Goal: Find specific page/section: Find specific page/section

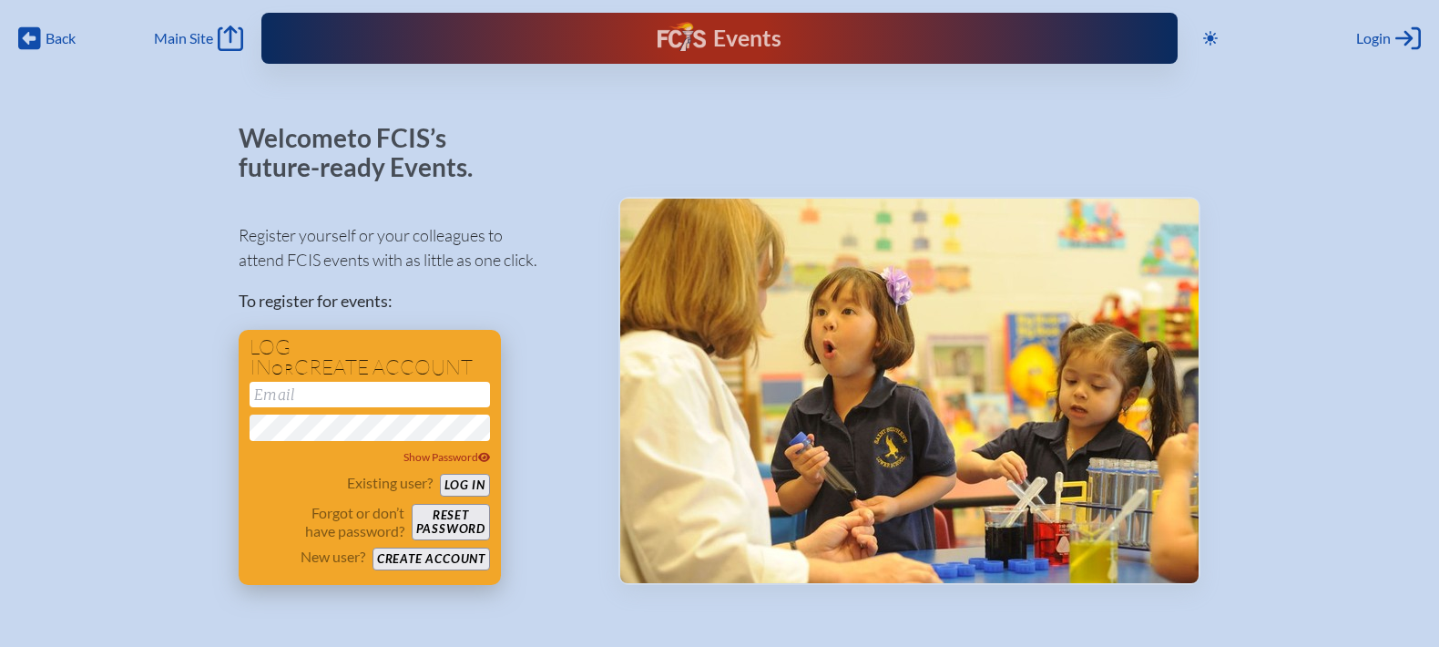
type input "[EMAIL_ADDRESS][DOMAIN_NAME]"
click at [482, 483] on button "Log in" at bounding box center [465, 485] width 50 height 23
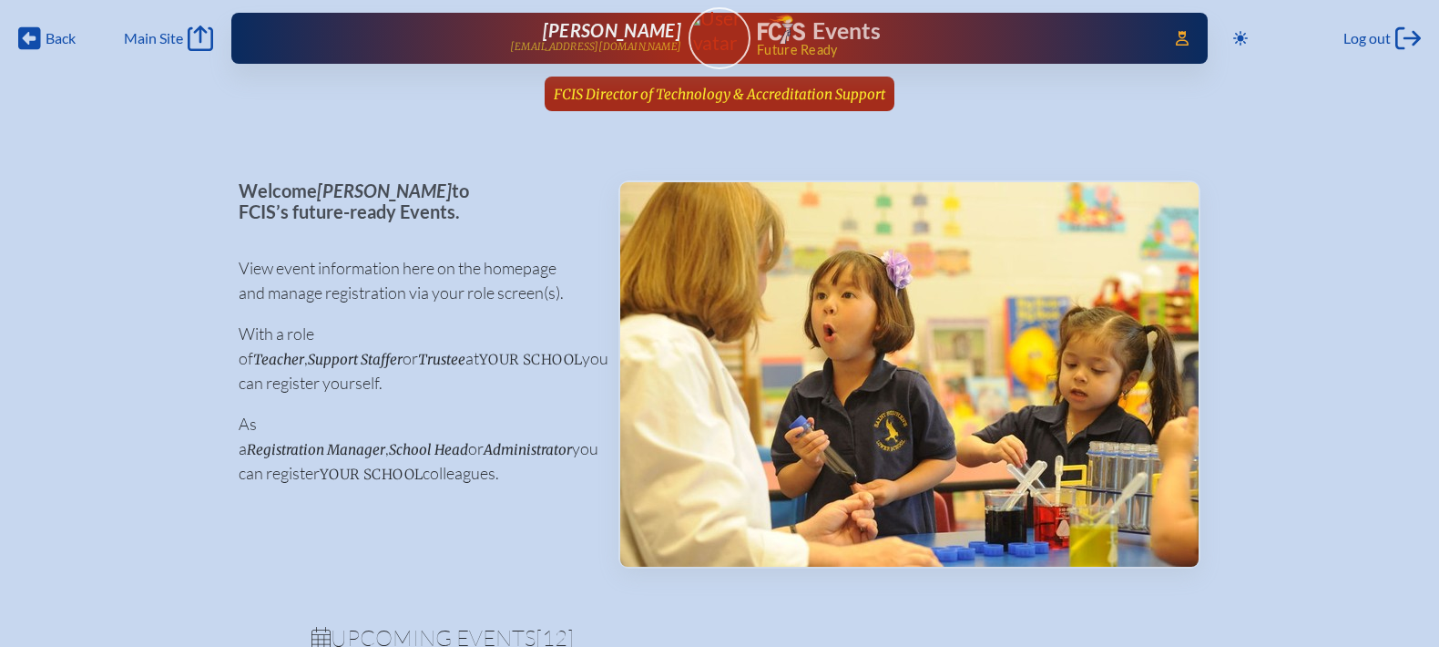
click at [681, 90] on span "FCIS Director of Technology & Accreditation Support" at bounding box center [719, 94] width 331 height 17
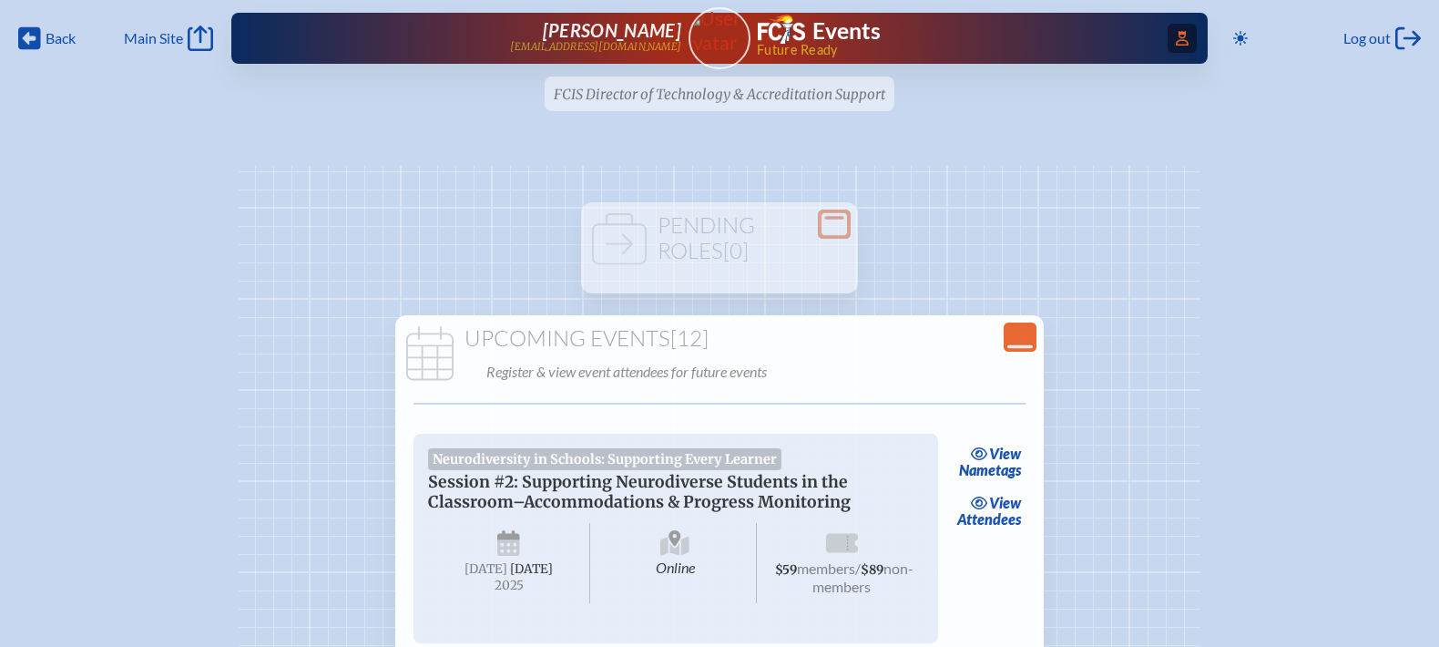
click at [1187, 49] on span "Access Users..." at bounding box center [1181, 38] width 29 height 29
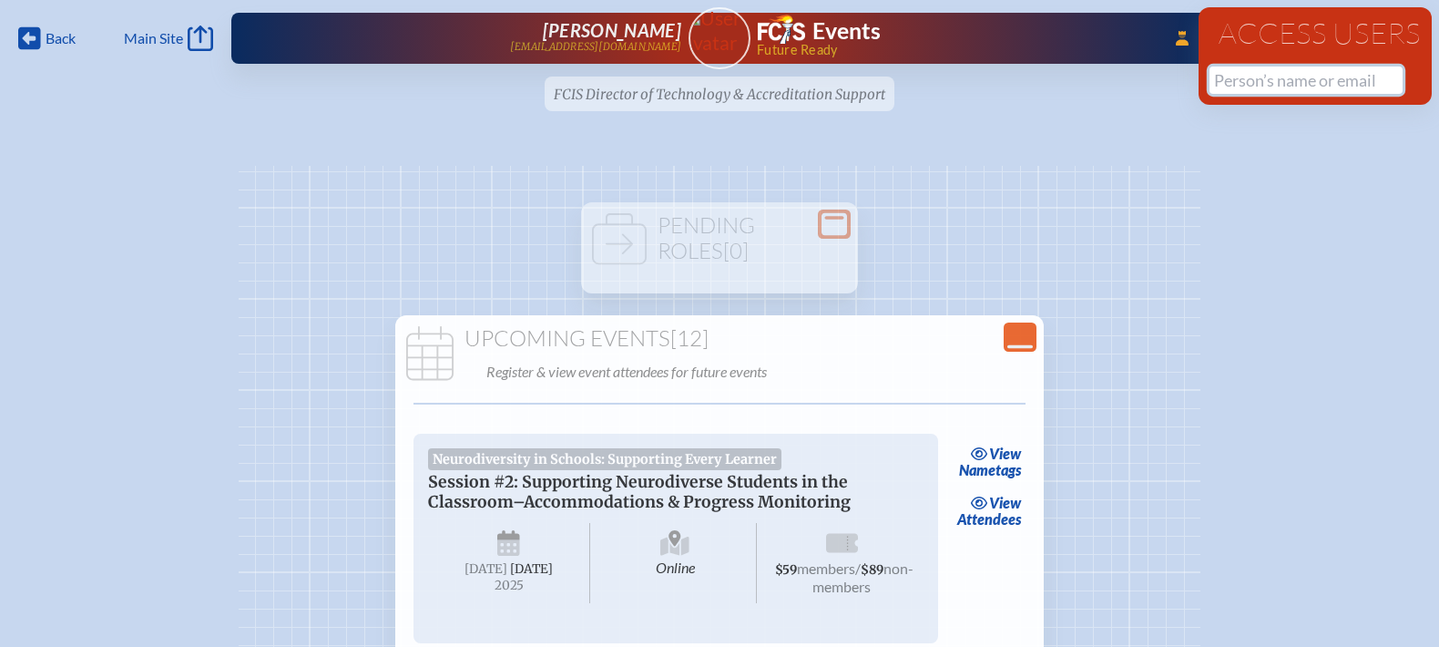
click at [1230, 75] on input "text" at bounding box center [1305, 79] width 193 height 27
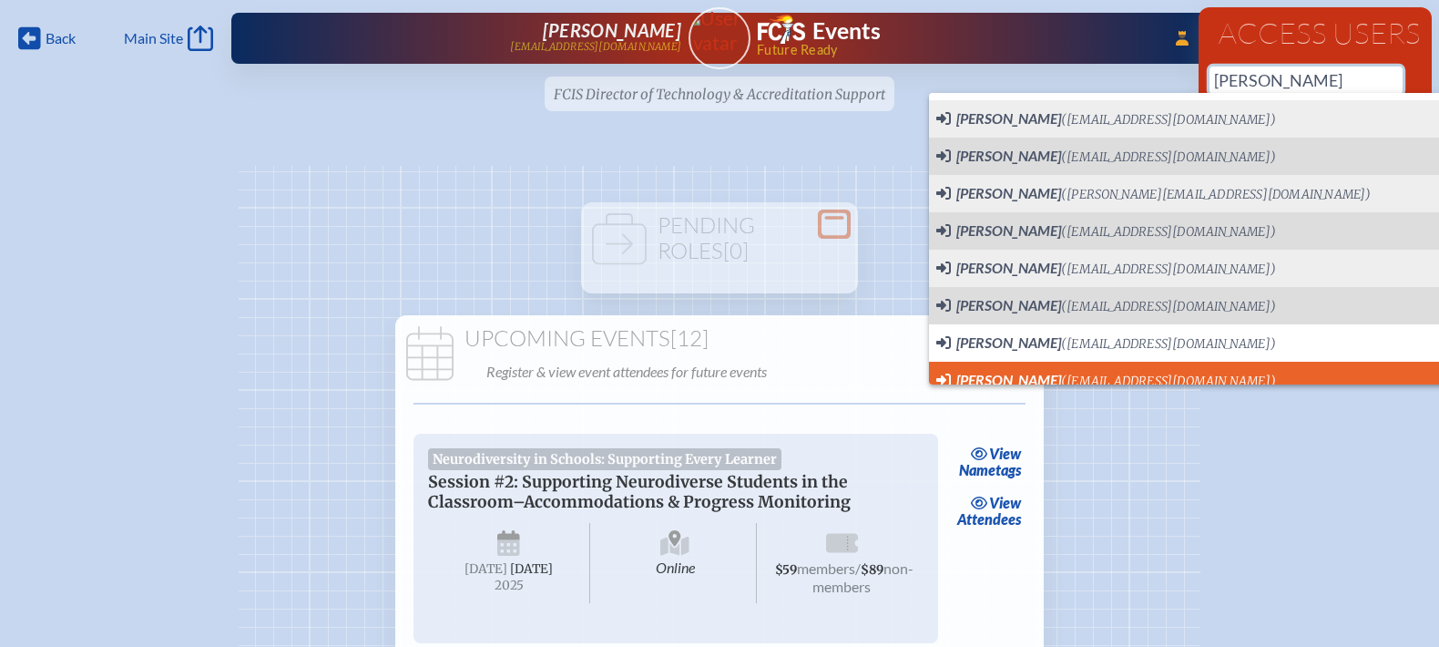
scroll to position [12, 0]
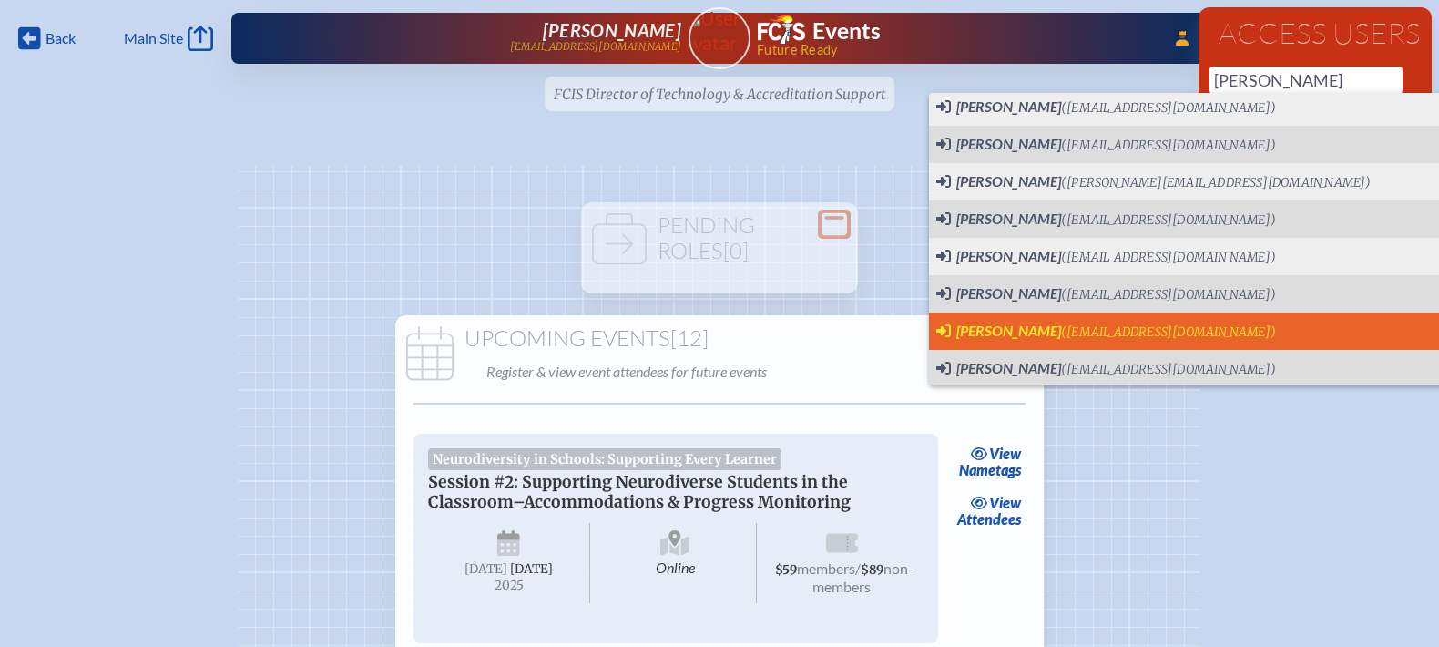
click at [1202, 325] on span "(kesposito@lccdayschool.com)" at bounding box center [1168, 331] width 215 height 15
type input "[EMAIL_ADDRESS][DOMAIN_NAME]"
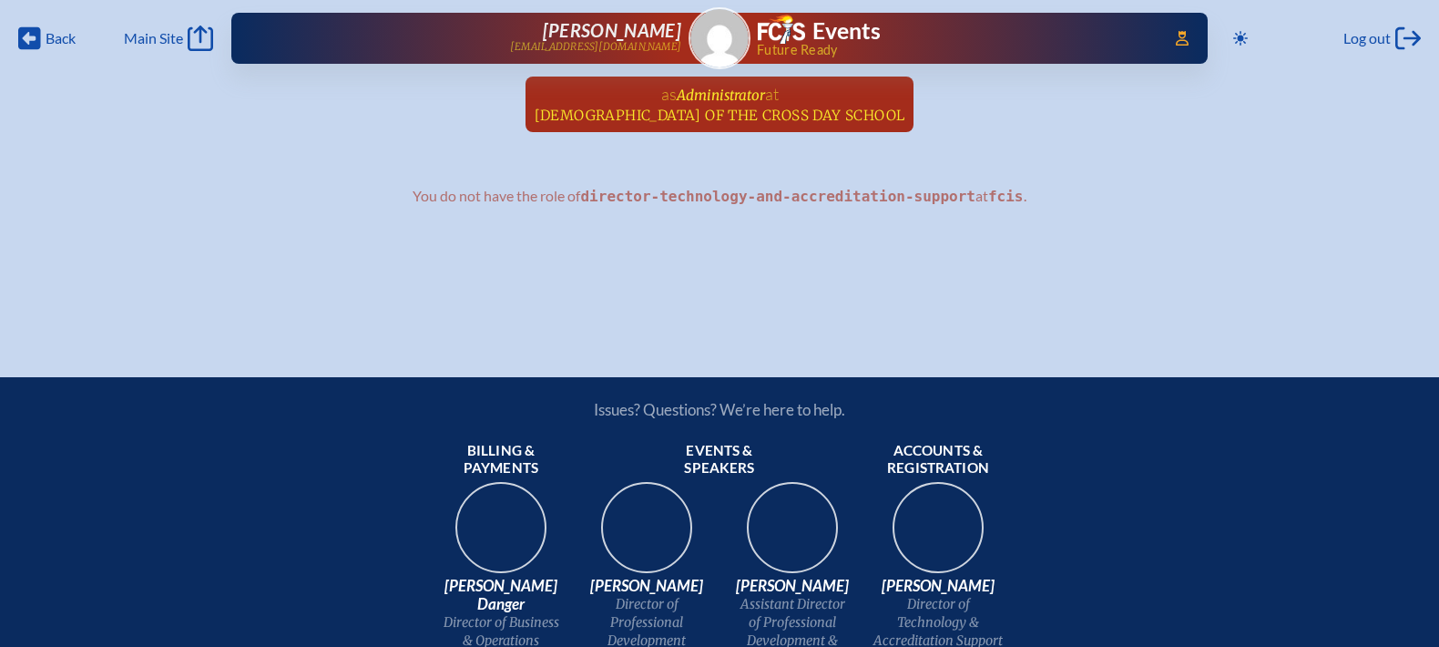
click at [818, 92] on link "as Administrator at [DEMOGRAPHIC_DATA] of the [GEOGRAPHIC_DATA] since [DATE]" at bounding box center [719, 104] width 385 height 56
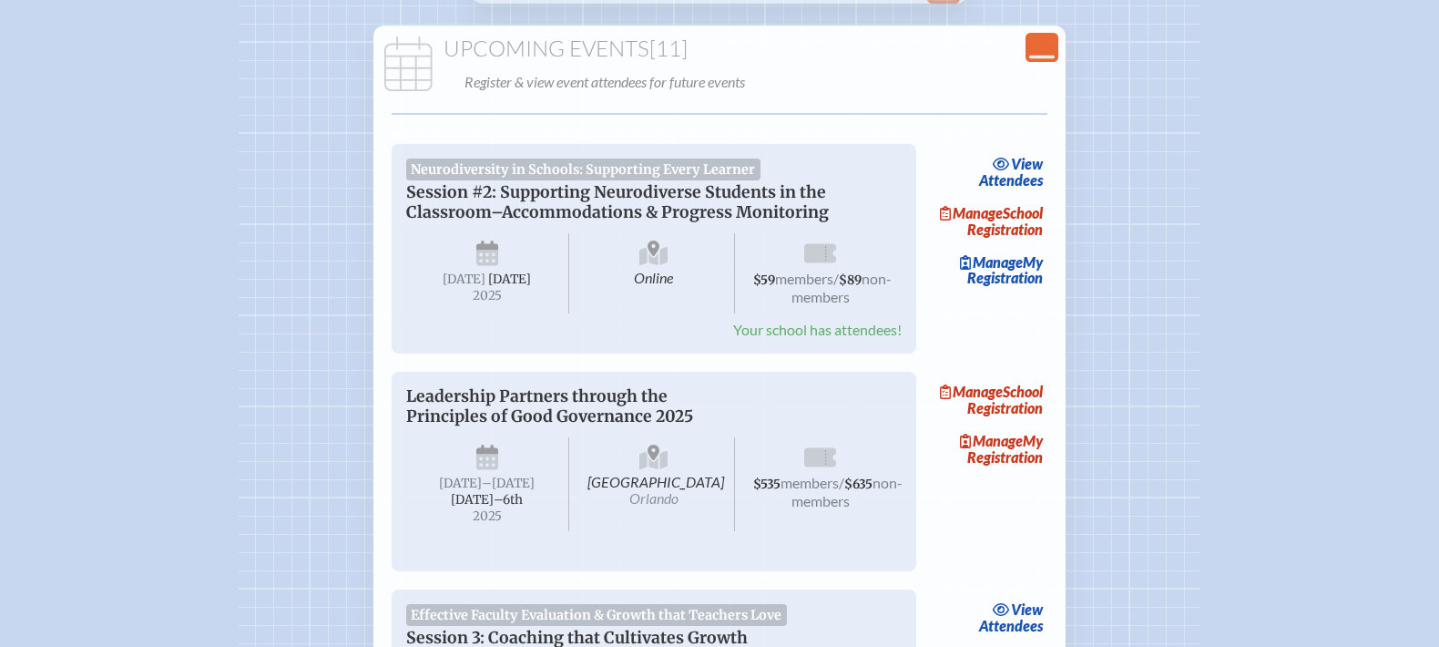
scroll to position [312, 0]
click at [1034, 54] on icon at bounding box center [1041, 56] width 25 height 4
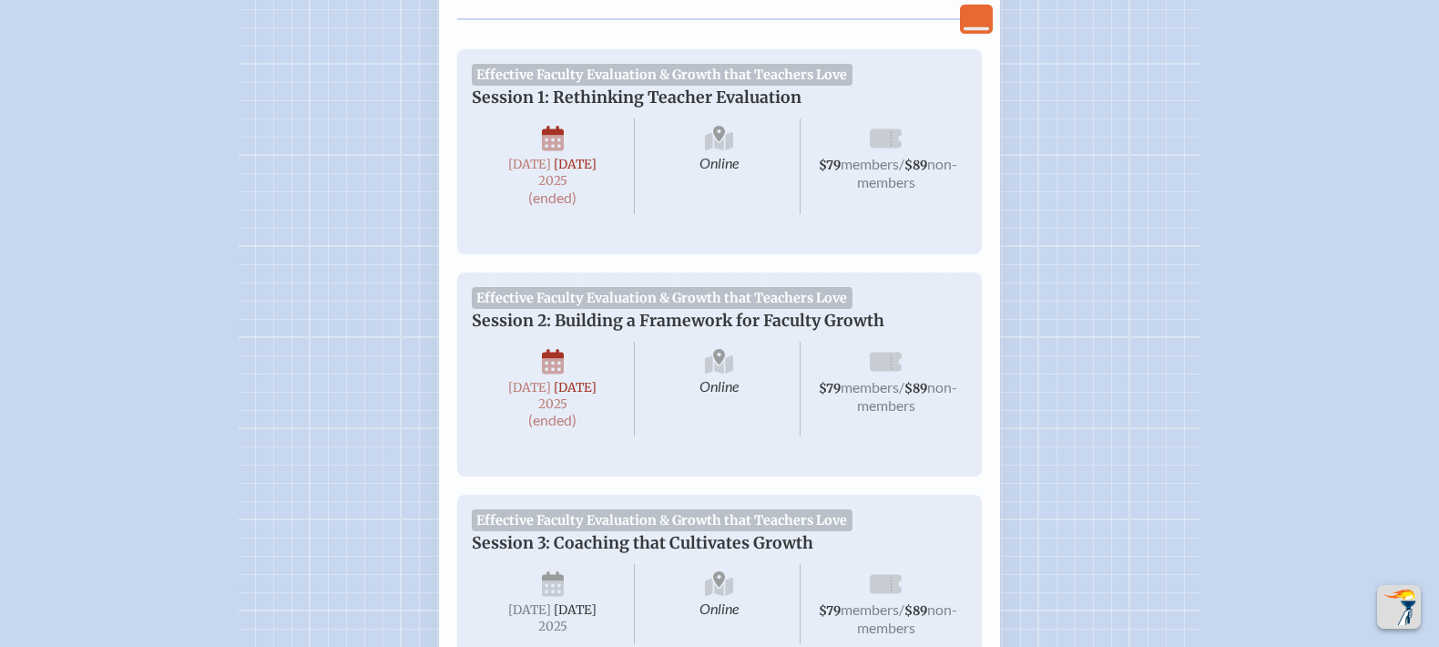
scroll to position [485, 0]
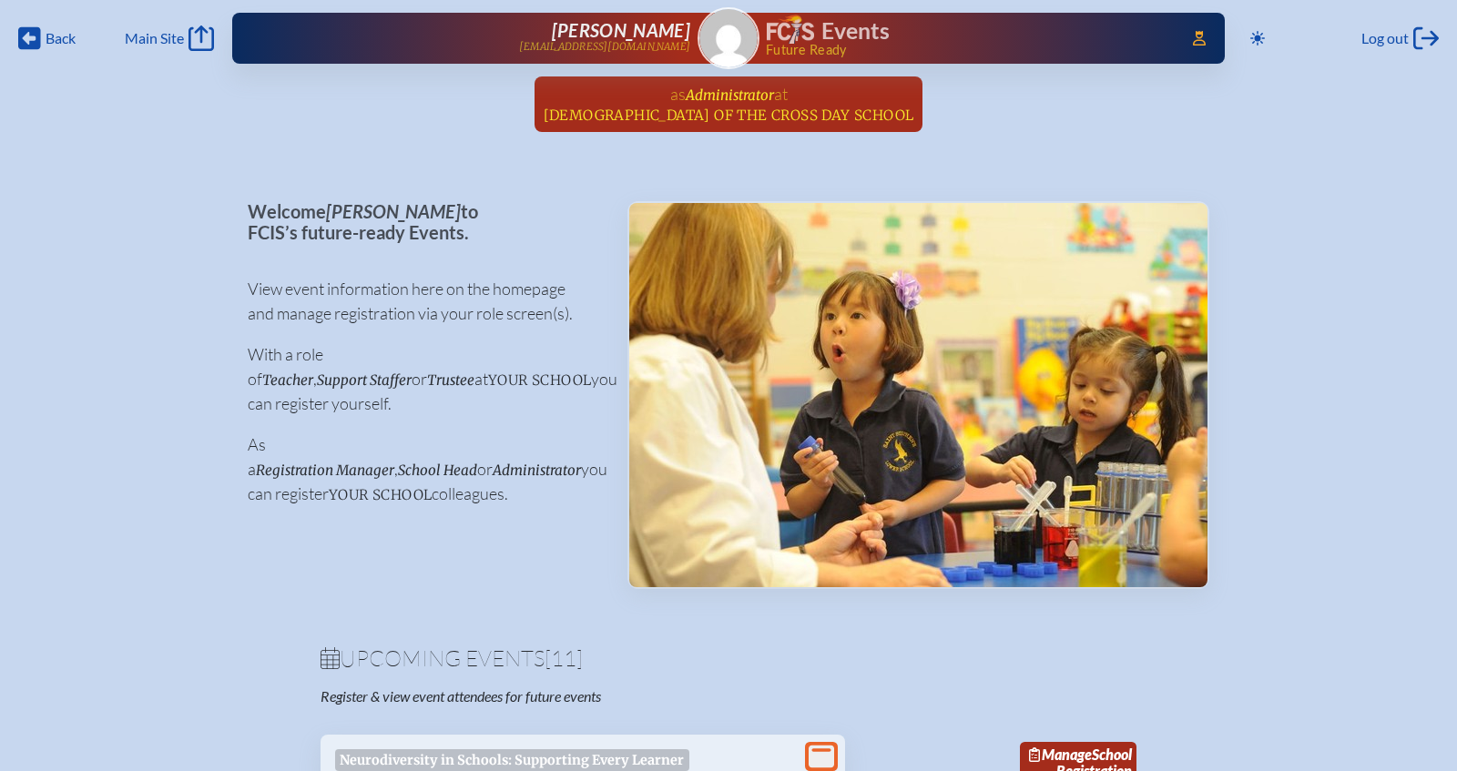
click at [718, 97] on span "Administrator" at bounding box center [730, 95] width 88 height 17
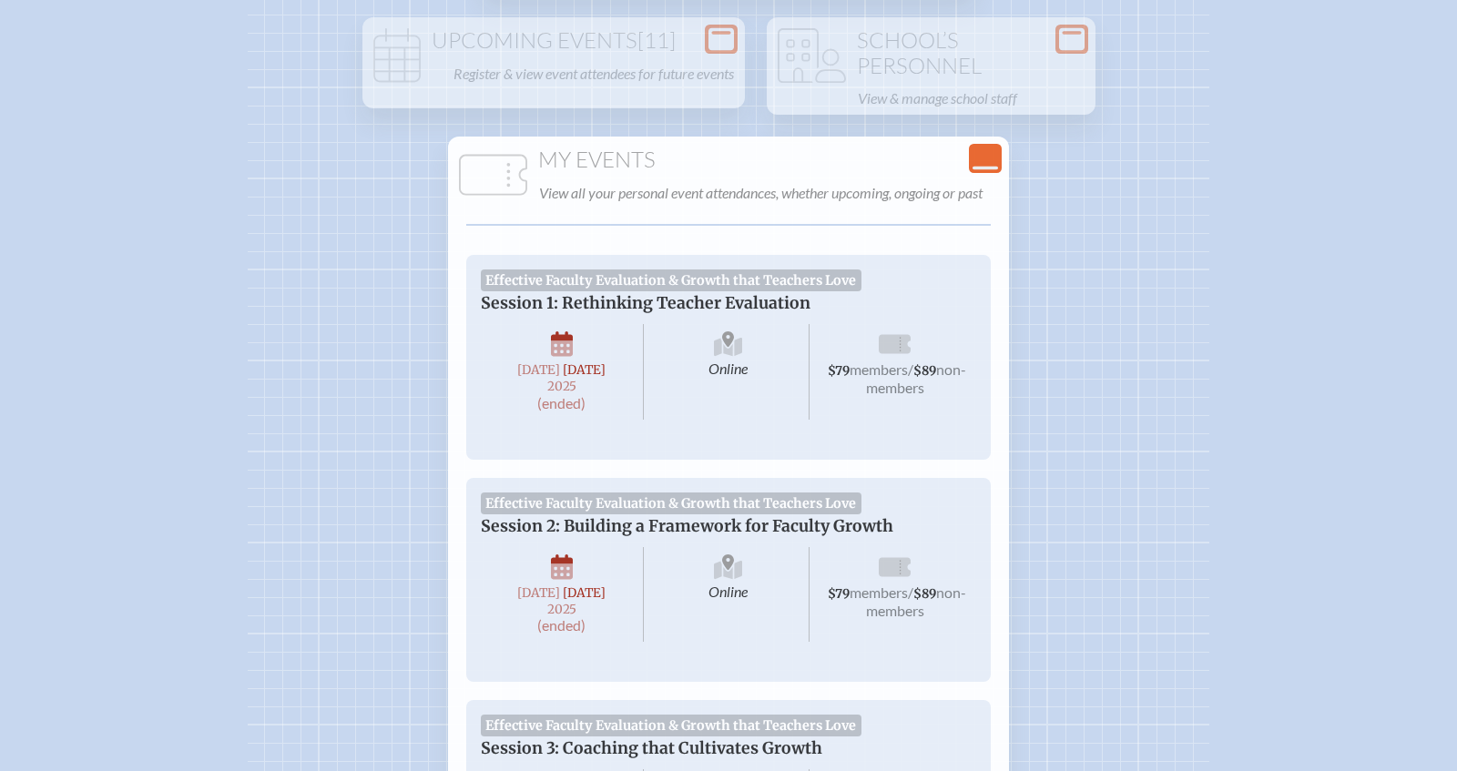
scroll to position [314, 0]
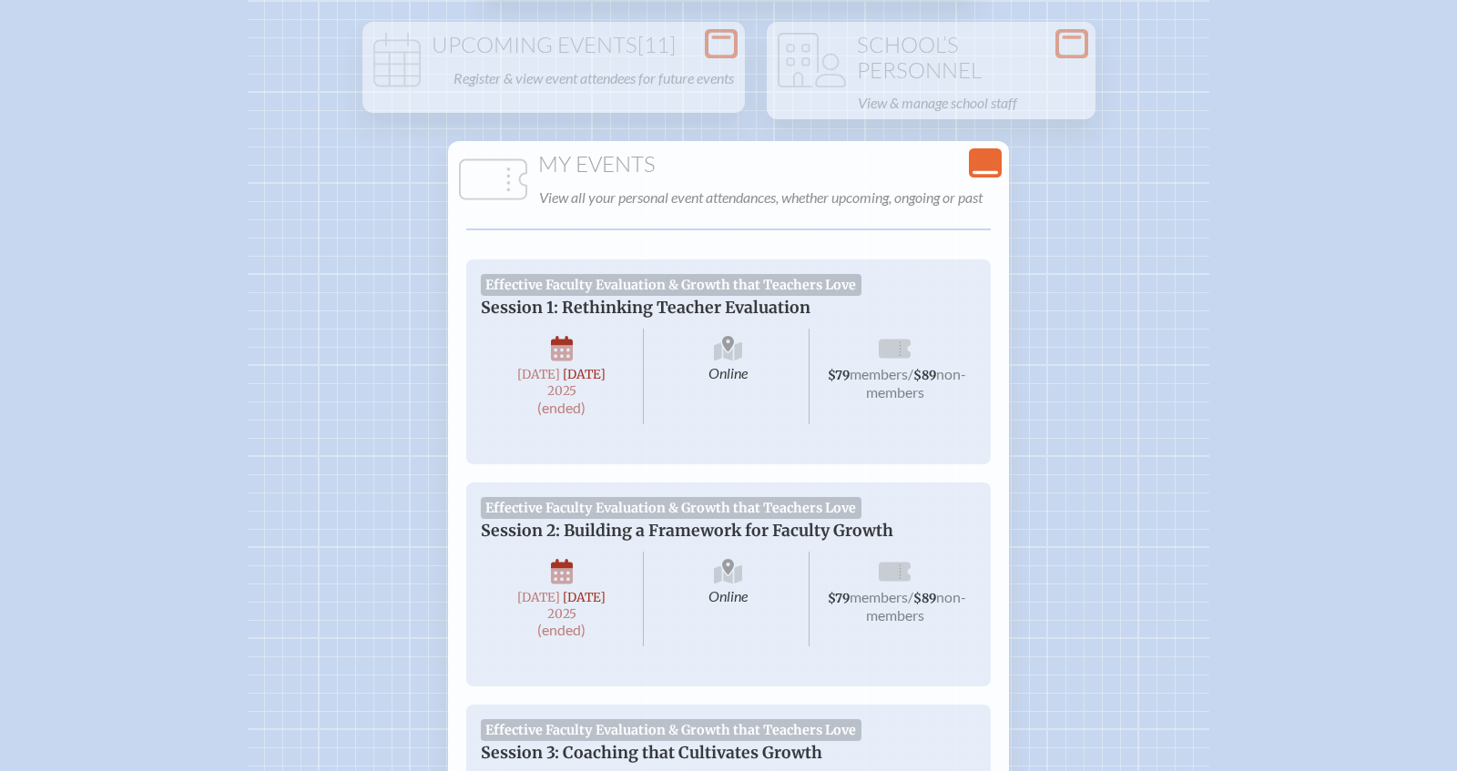
click at [985, 171] on icon at bounding box center [985, 173] width 25 height 4
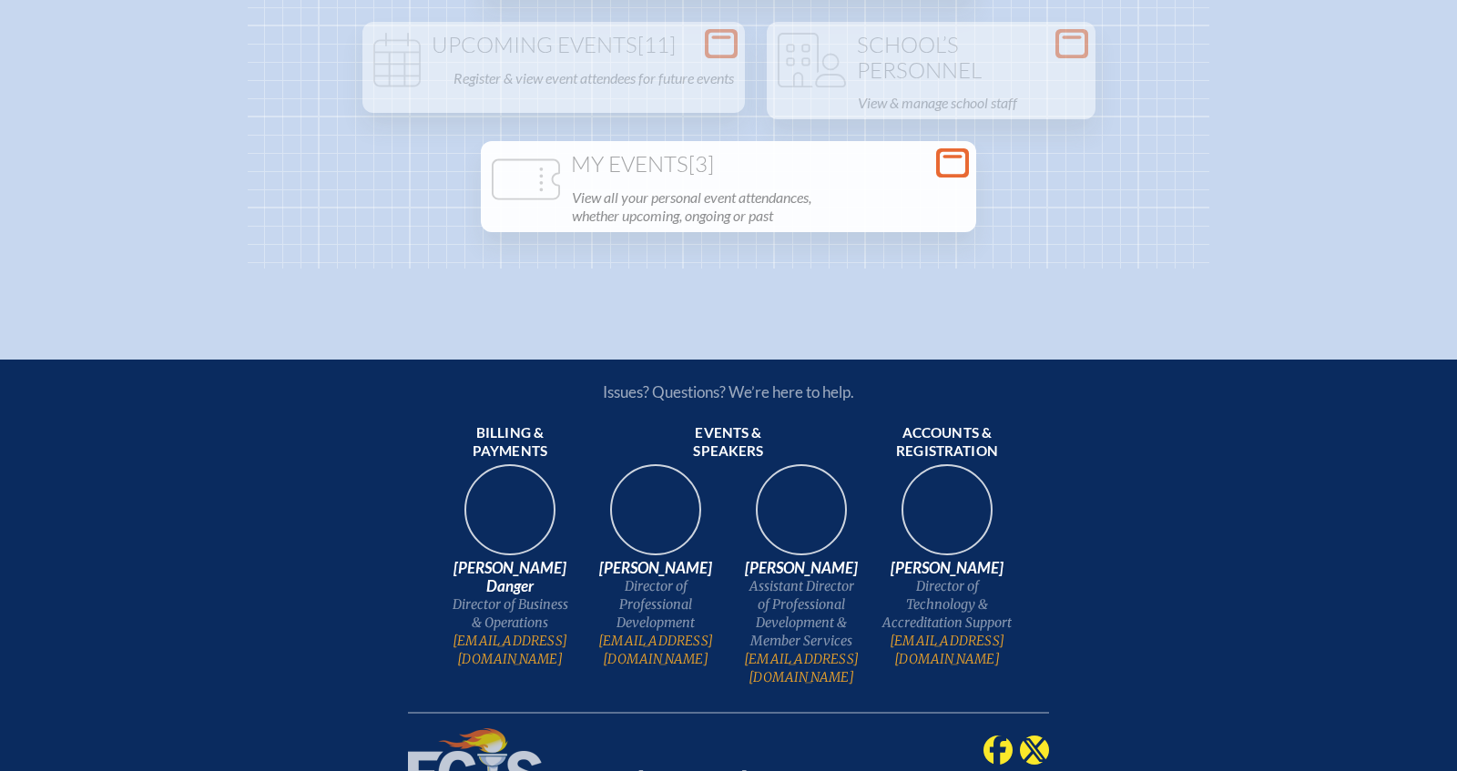
click at [985, 168] on div "Open Console School’s Events View all your school’s, upcoming, ongoing and past…" at bounding box center [729, 71] width 962 height 396
click at [952, 166] on icon at bounding box center [952, 163] width 25 height 23
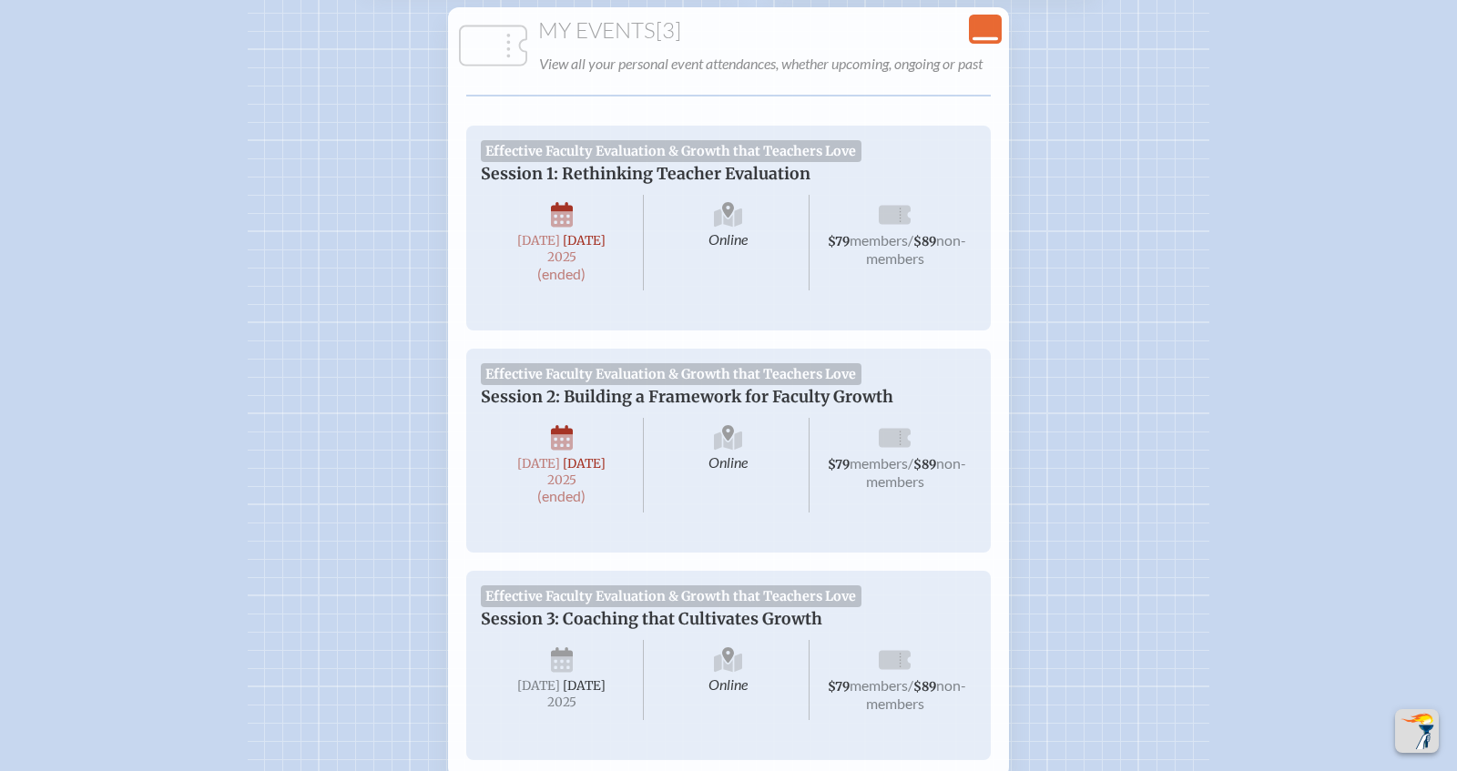
scroll to position [446, 0]
click at [983, 40] on icon at bounding box center [985, 41] width 25 height 4
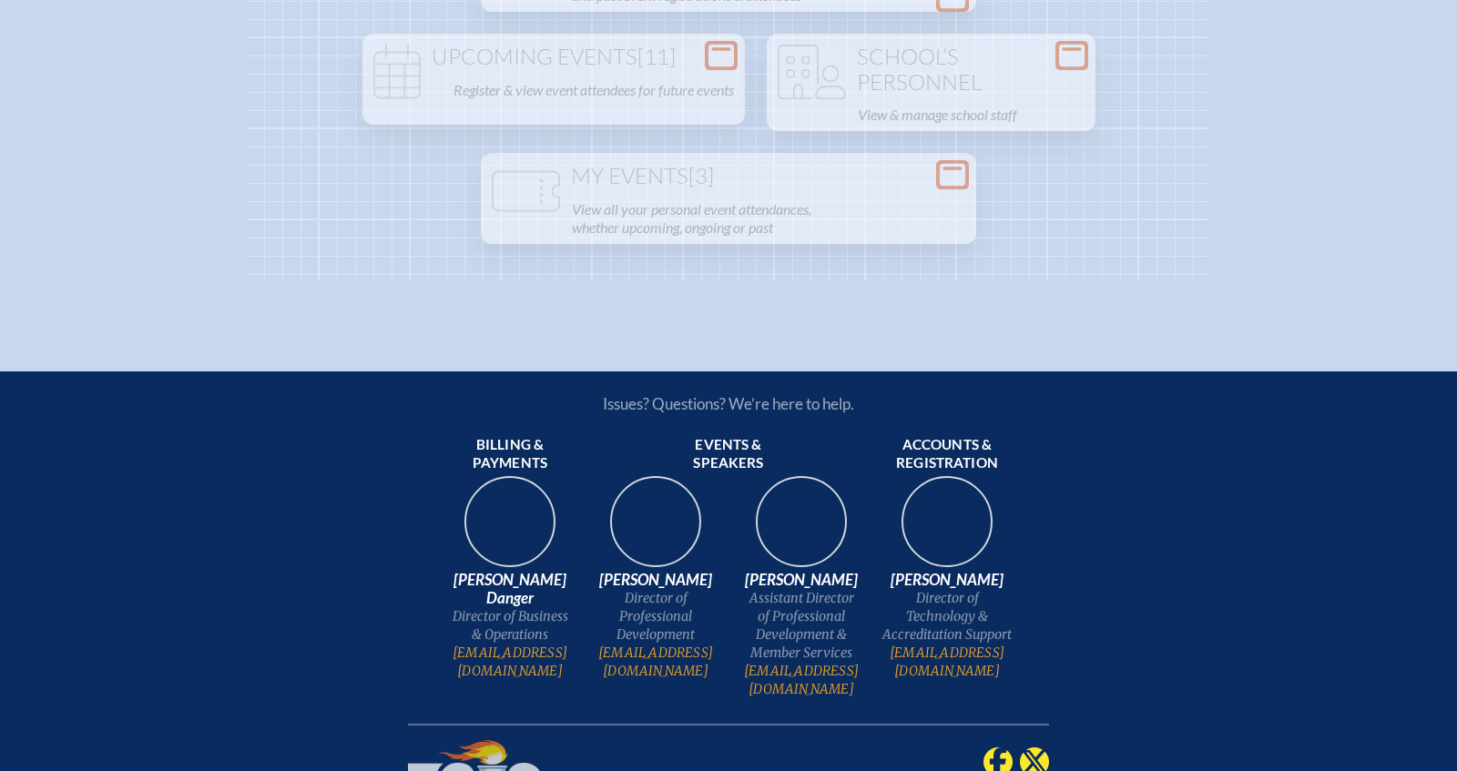
scroll to position [301, 0]
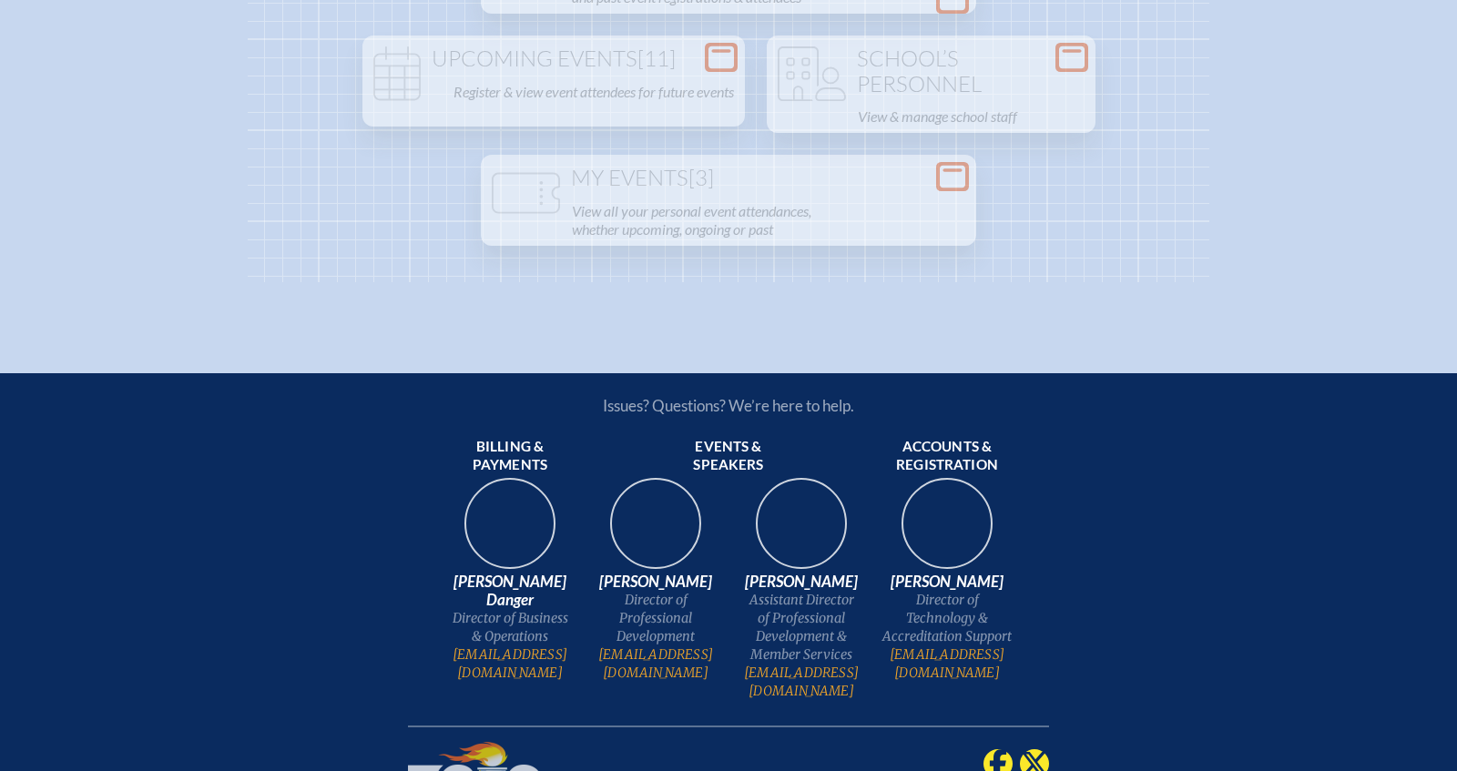
click at [951, 176] on icon at bounding box center [952, 177] width 25 height 23
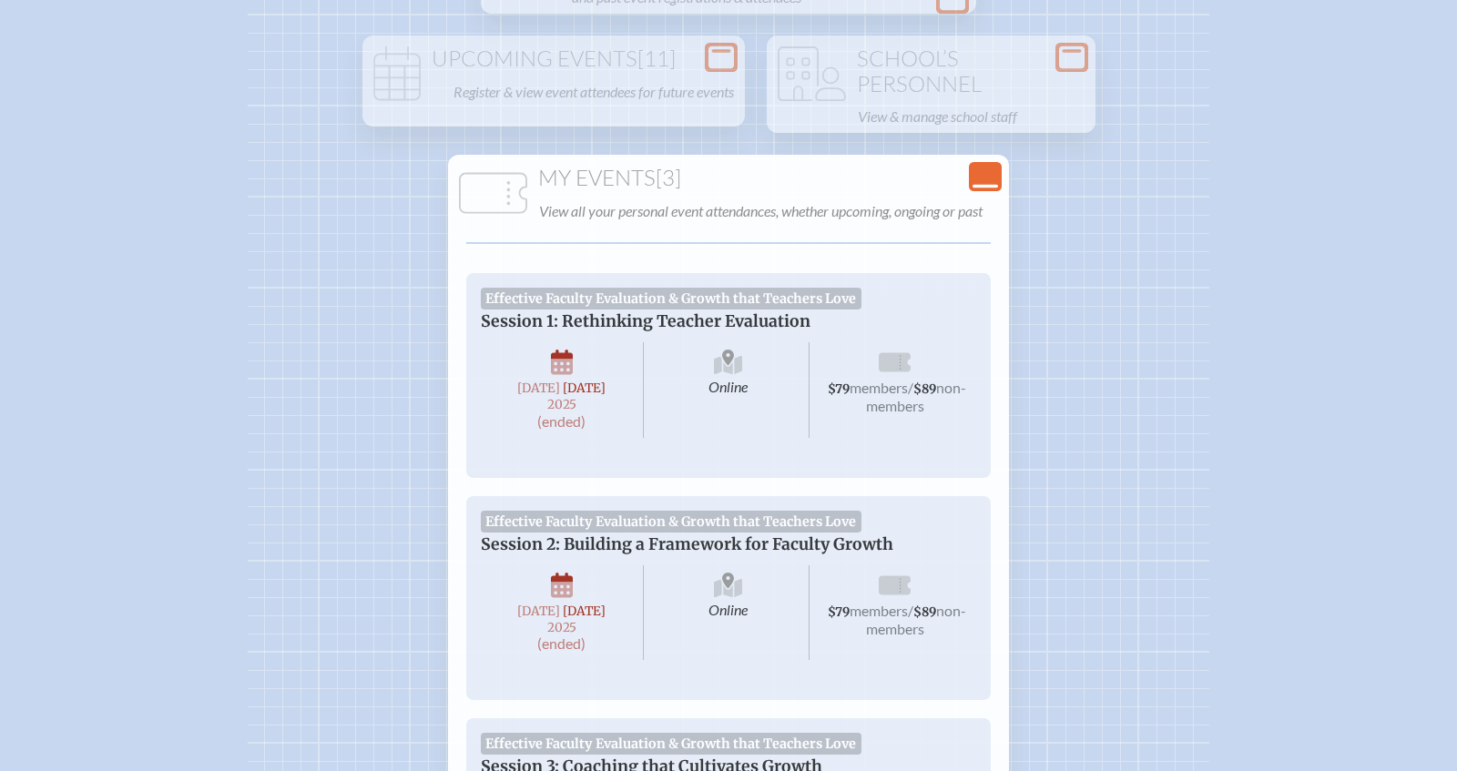
scroll to position [435, 0]
